Goal: Information Seeking & Learning: Learn about a topic

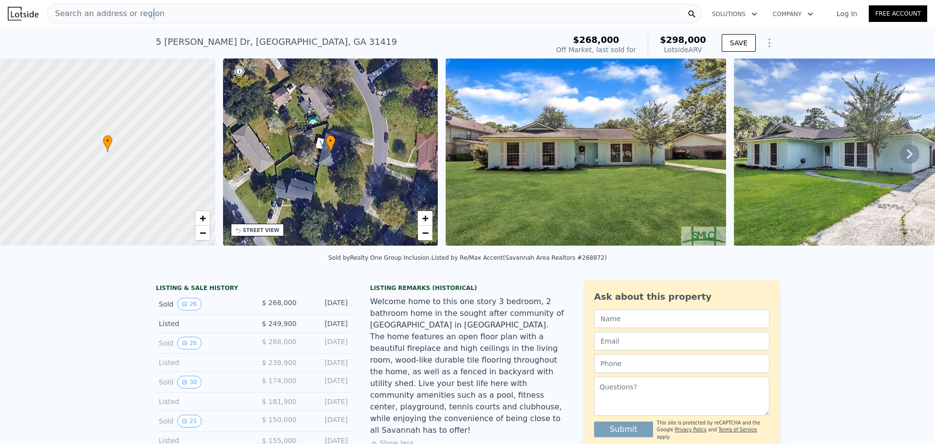
click at [141, 11] on span "Search an address or region" at bounding box center [105, 14] width 117 height 12
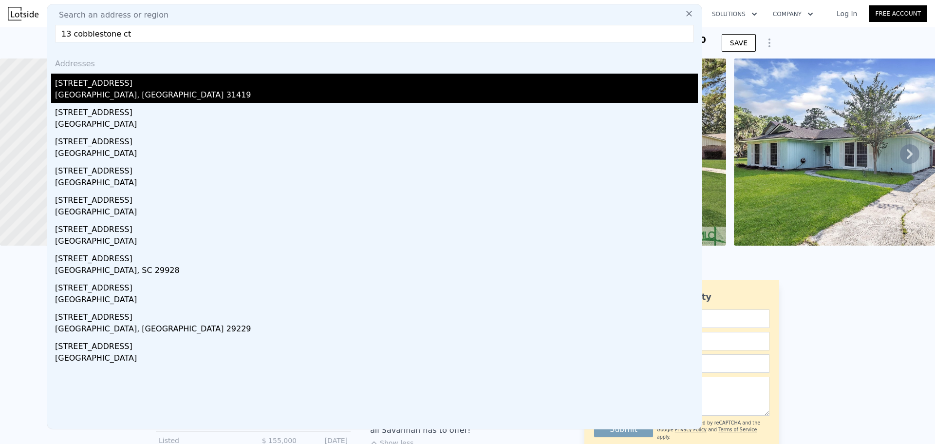
type input "13 cobblestone ct"
click at [123, 95] on div "[GEOGRAPHIC_DATA], [GEOGRAPHIC_DATA] 31419" at bounding box center [376, 96] width 643 height 14
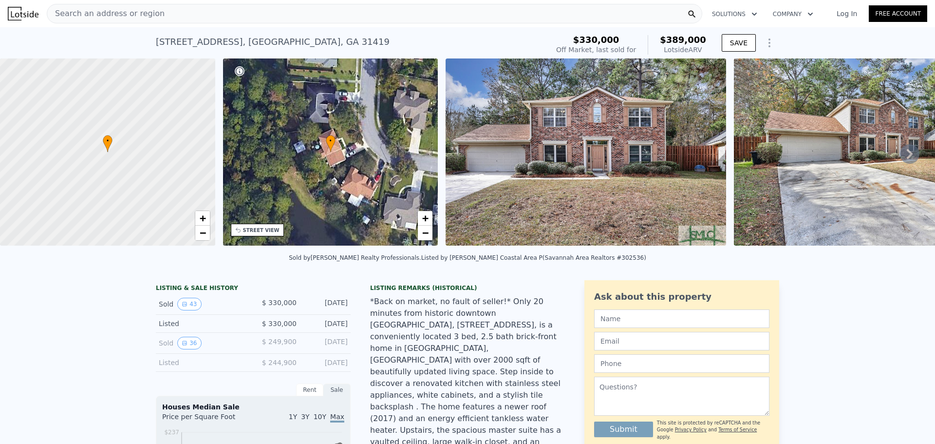
click at [900, 158] on icon at bounding box center [909, 153] width 19 height 19
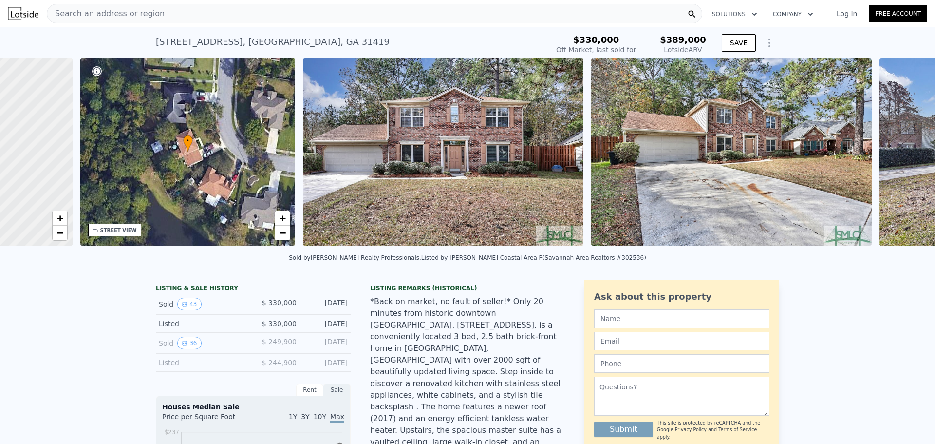
scroll to position [0, 227]
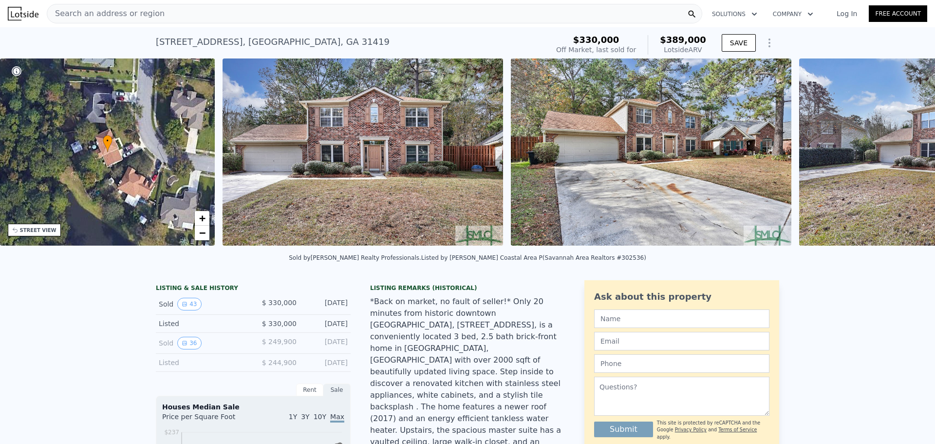
click at [899, 158] on img at bounding box center [939, 151] width 281 height 187
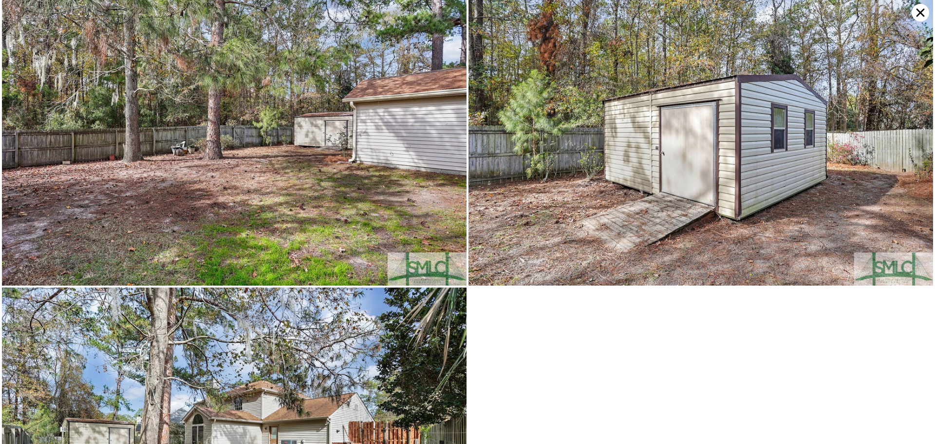
scroll to position [6363, 0]
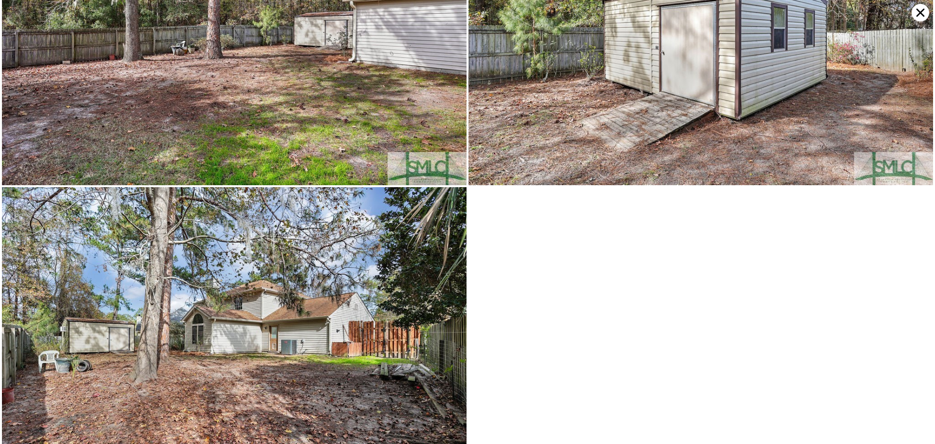
click at [921, 10] on icon at bounding box center [921, 13] width 18 height 18
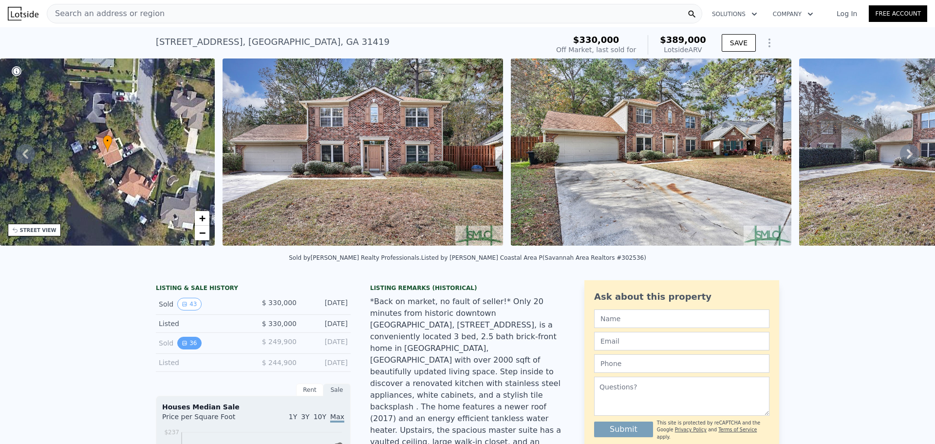
click at [184, 349] on button "36" at bounding box center [189, 343] width 24 height 13
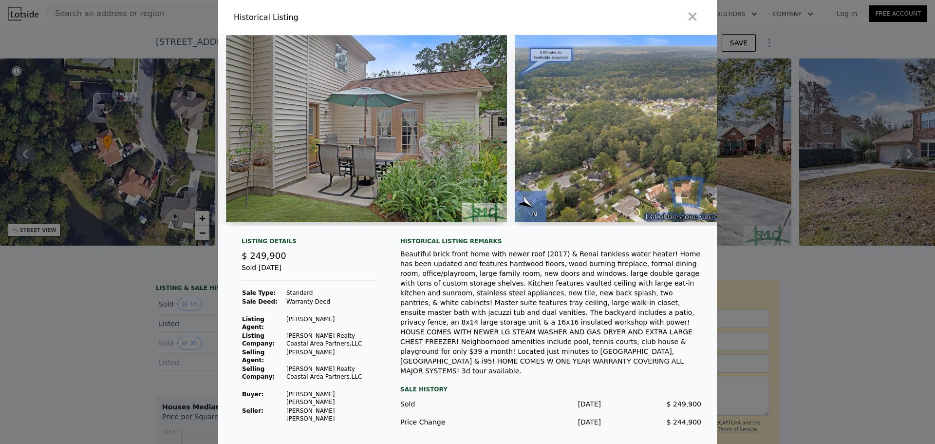
scroll to position [0, 6629]
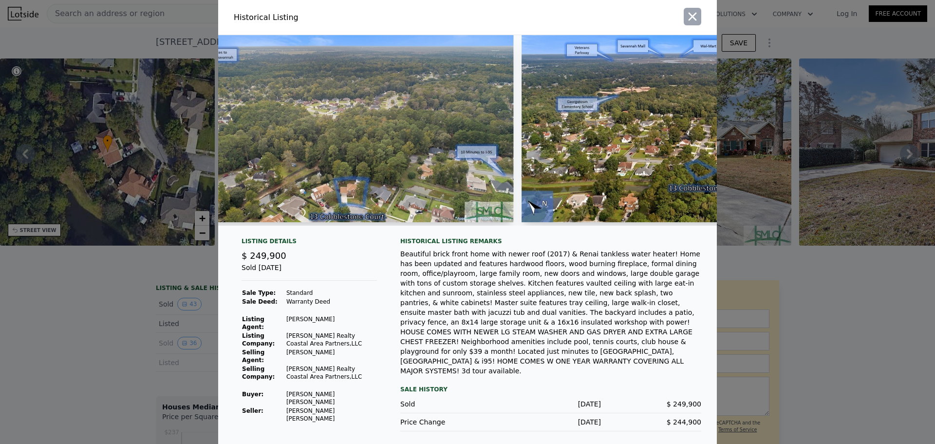
click at [685, 23] on button "button" at bounding box center [693, 17] width 18 height 18
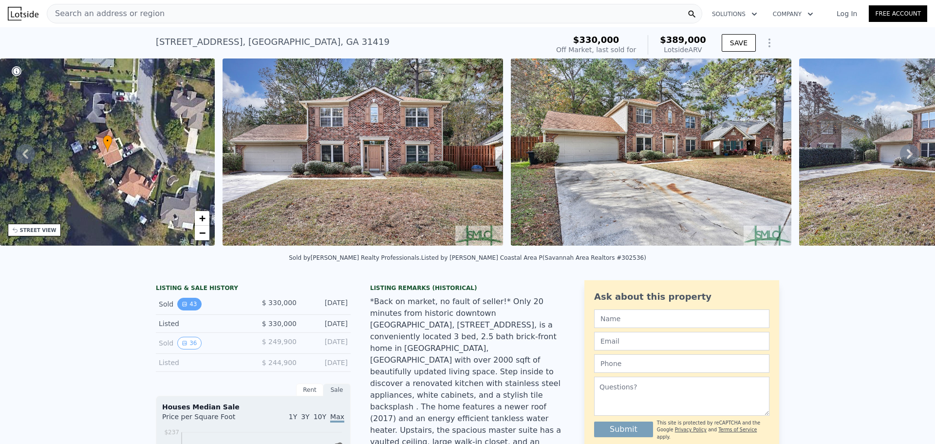
click at [193, 310] on button "43" at bounding box center [189, 304] width 24 height 13
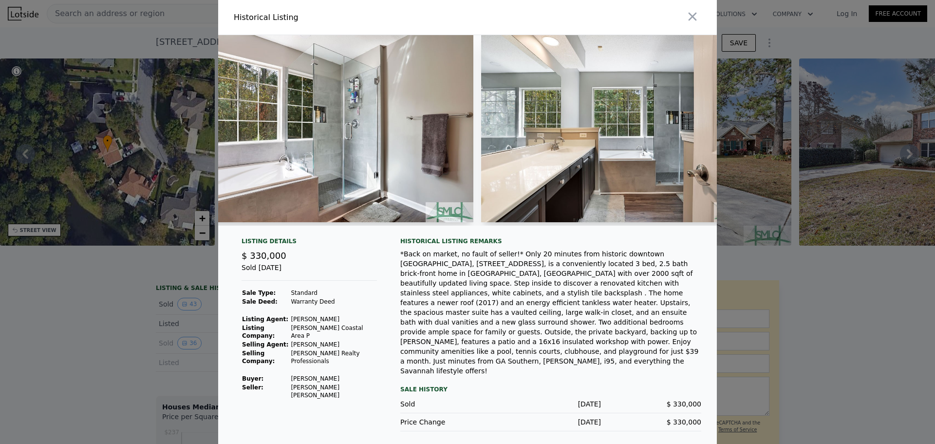
scroll to position [0, 8692]
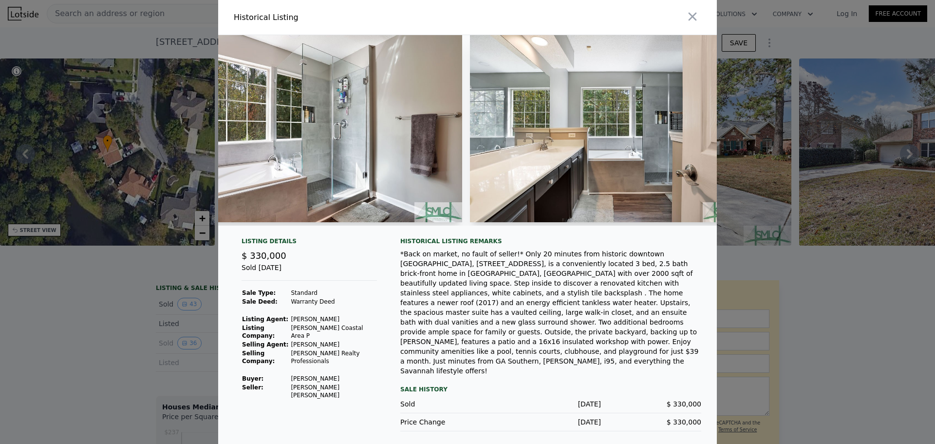
click at [795, 291] on div at bounding box center [467, 222] width 935 height 444
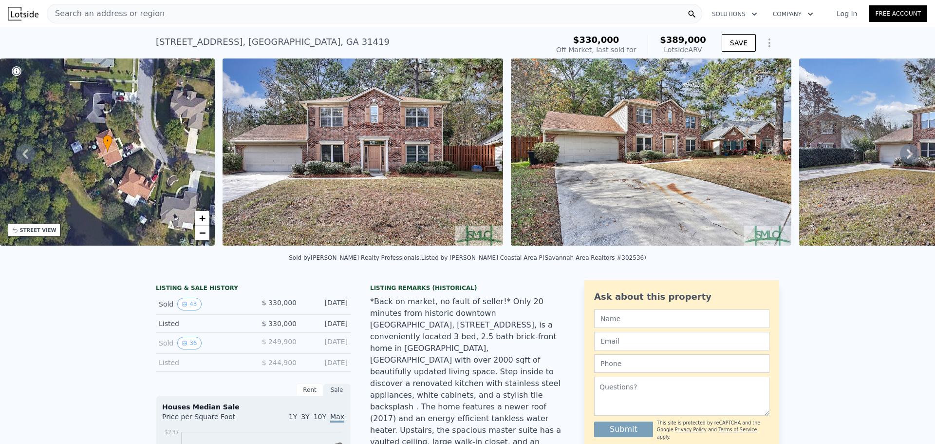
click at [133, 9] on span "Search an address or region" at bounding box center [105, 14] width 117 height 12
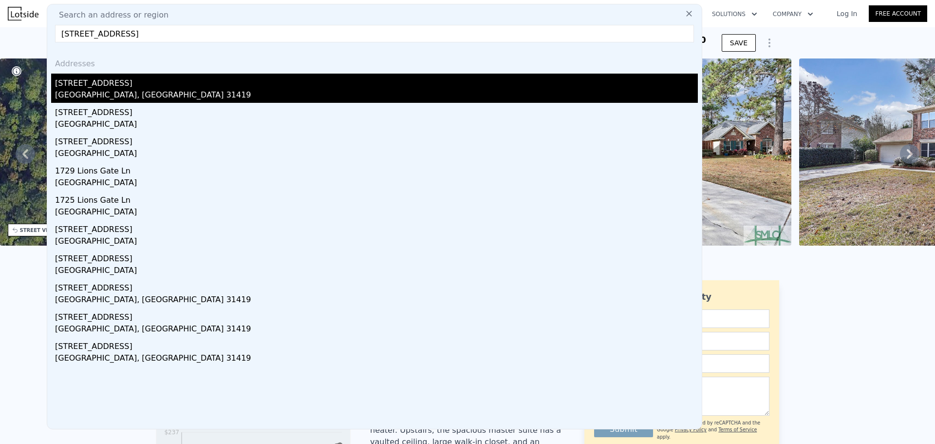
type input "[STREET_ADDRESS]"
click at [131, 95] on div "[GEOGRAPHIC_DATA], [GEOGRAPHIC_DATA] 31419" at bounding box center [376, 96] width 643 height 14
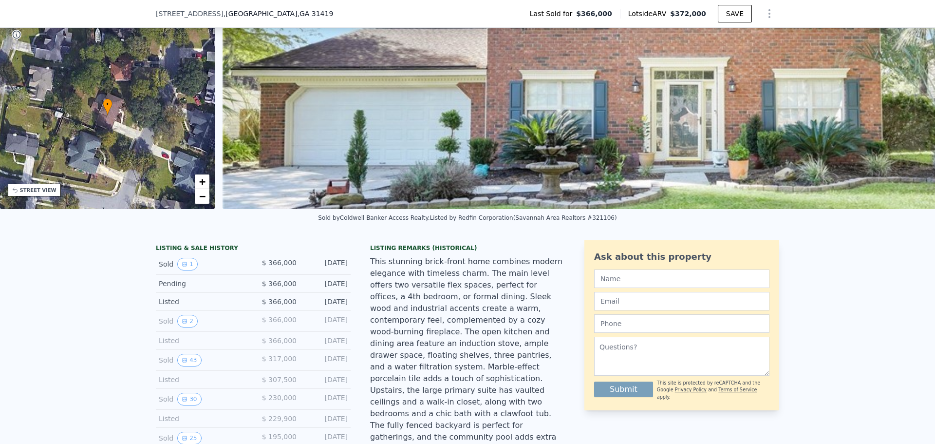
scroll to position [45, 0]
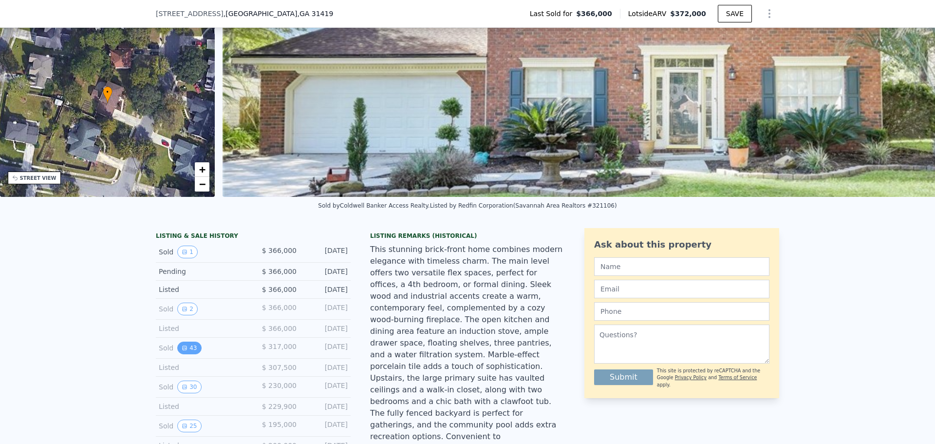
click at [186, 353] on button "43" at bounding box center [189, 347] width 24 height 13
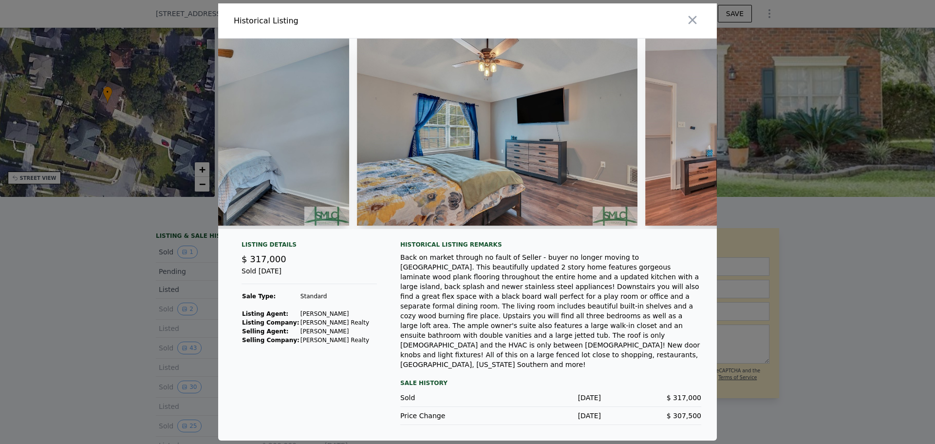
scroll to position [0, 4796]
